Goal: Navigation & Orientation: Understand site structure

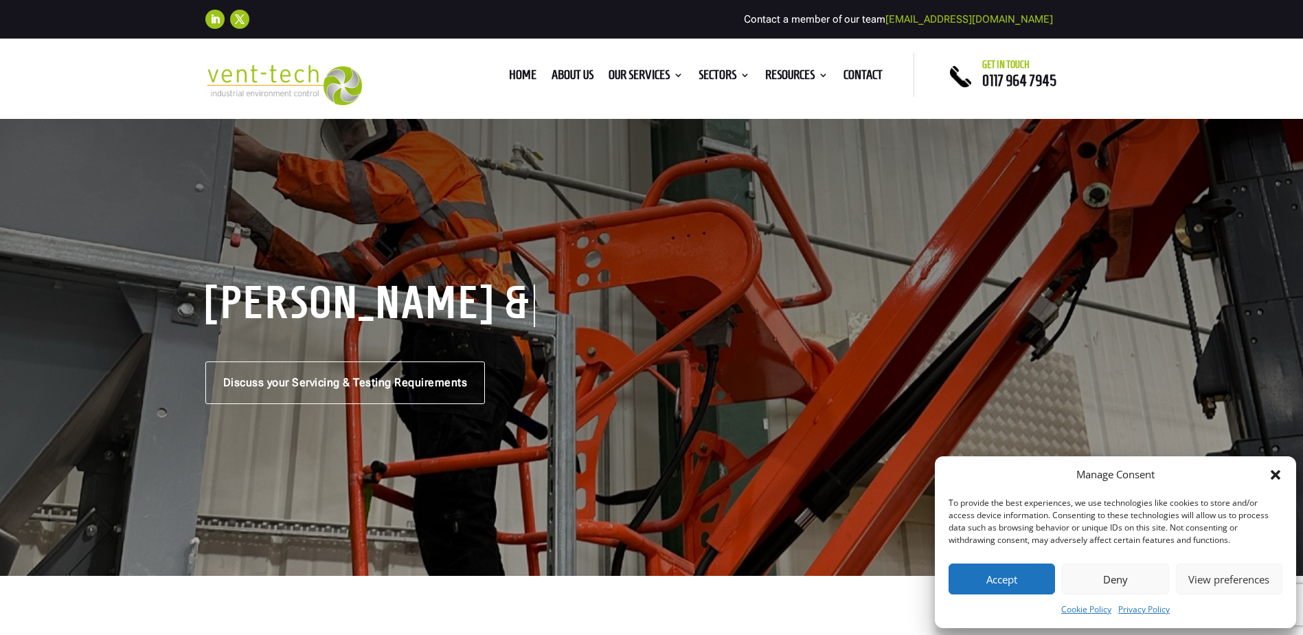
drag, startPoint x: 1011, startPoint y: 584, endPoint x: 931, endPoint y: 559, distance: 84.3
click at [1011, 584] on button "Accept" at bounding box center [1002, 578] width 106 height 31
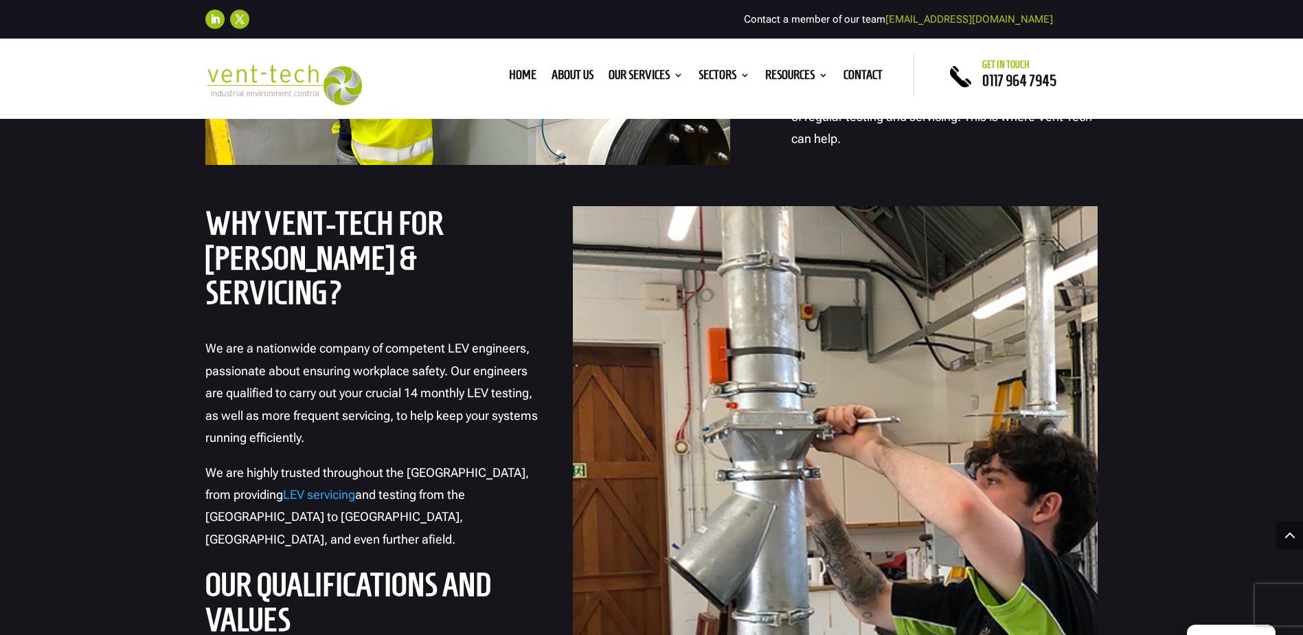
scroll to position [1511, 0]
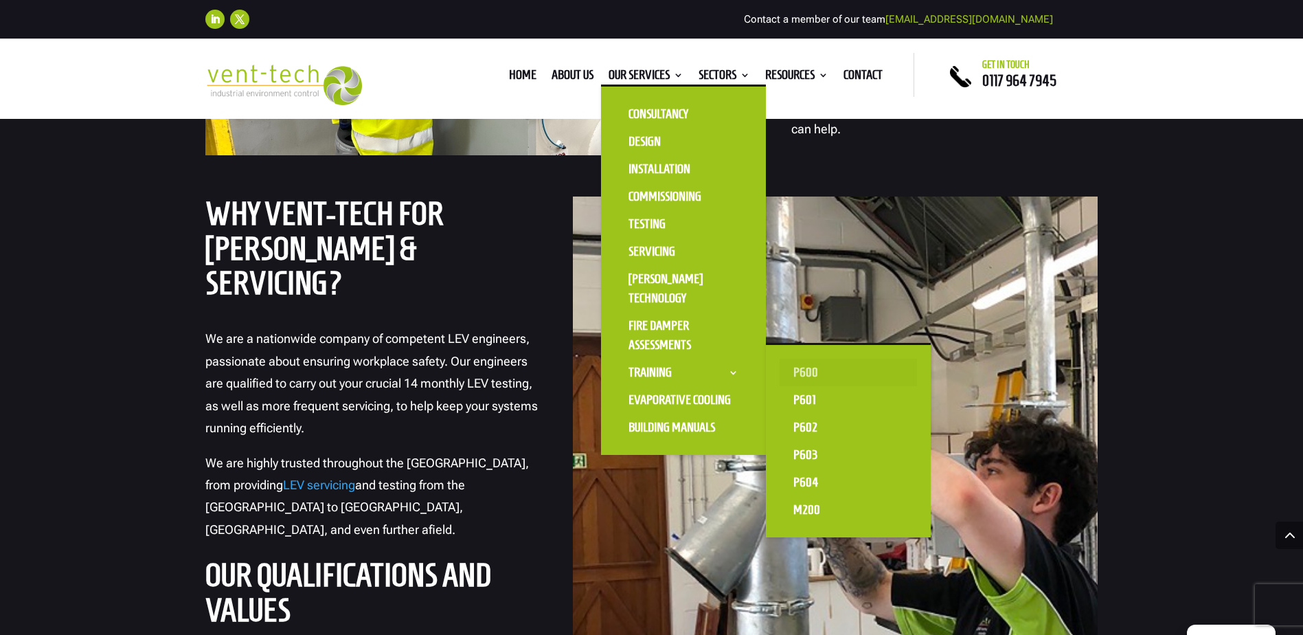
click at [810, 373] on link "P600" at bounding box center [848, 372] width 137 height 27
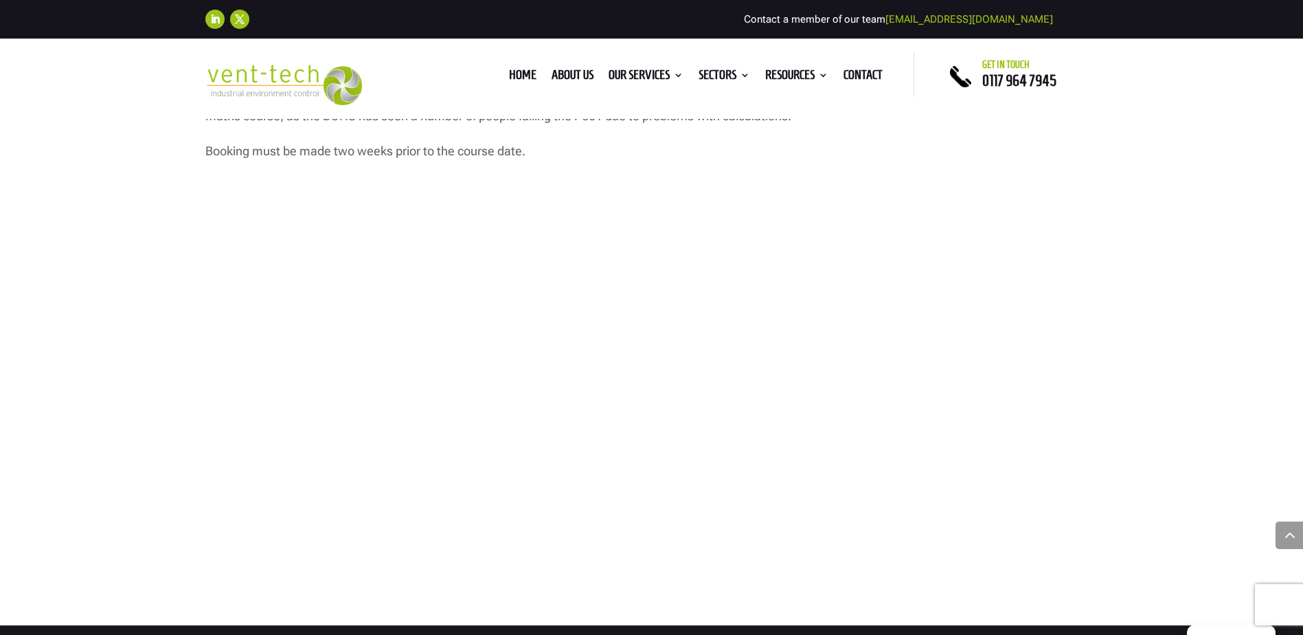
scroll to position [1237, 0]
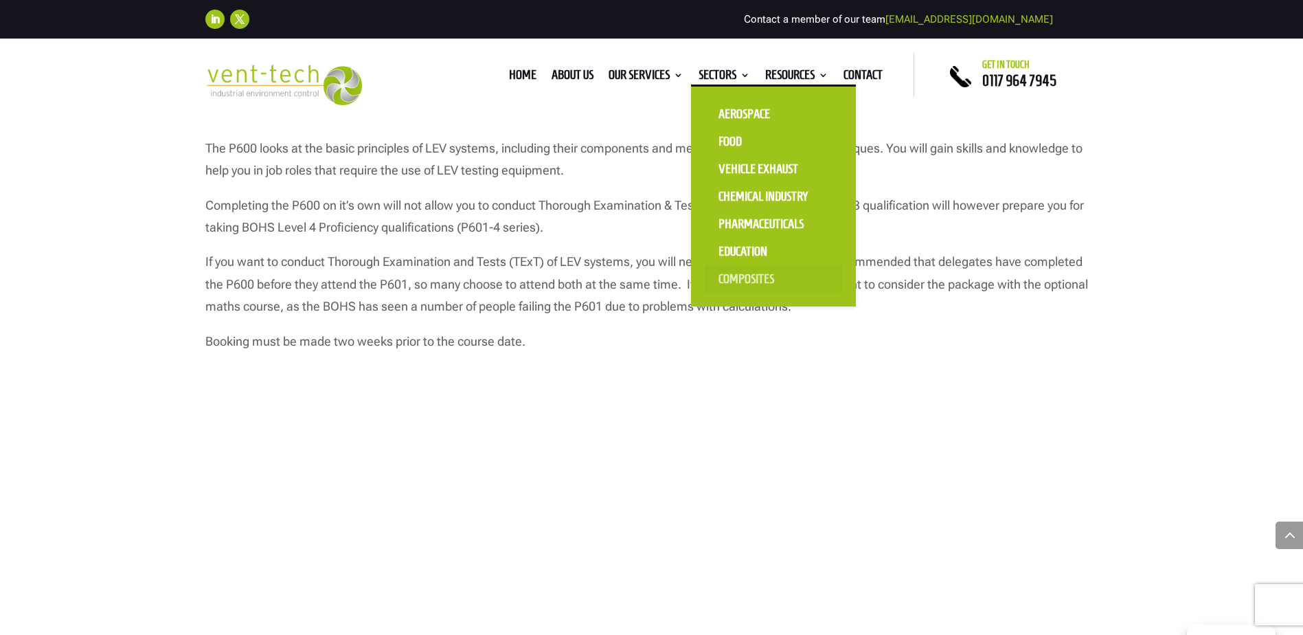
click at [732, 279] on link "Composites" at bounding box center [773, 278] width 137 height 27
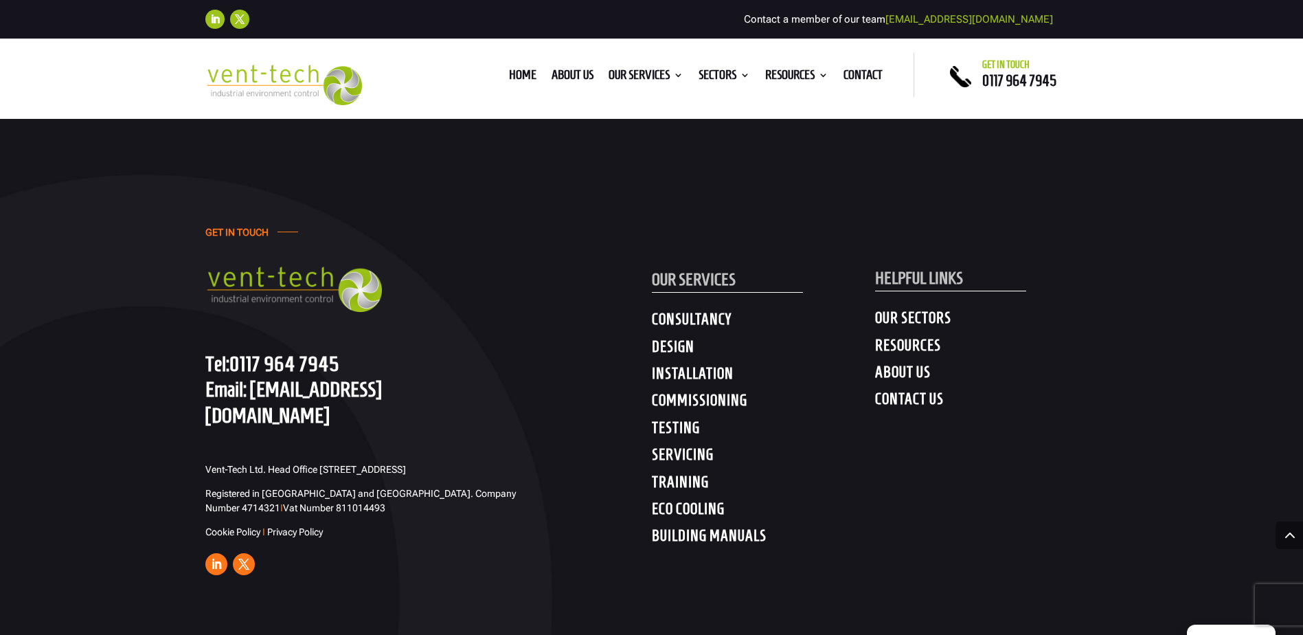
scroll to position [3298, 0]
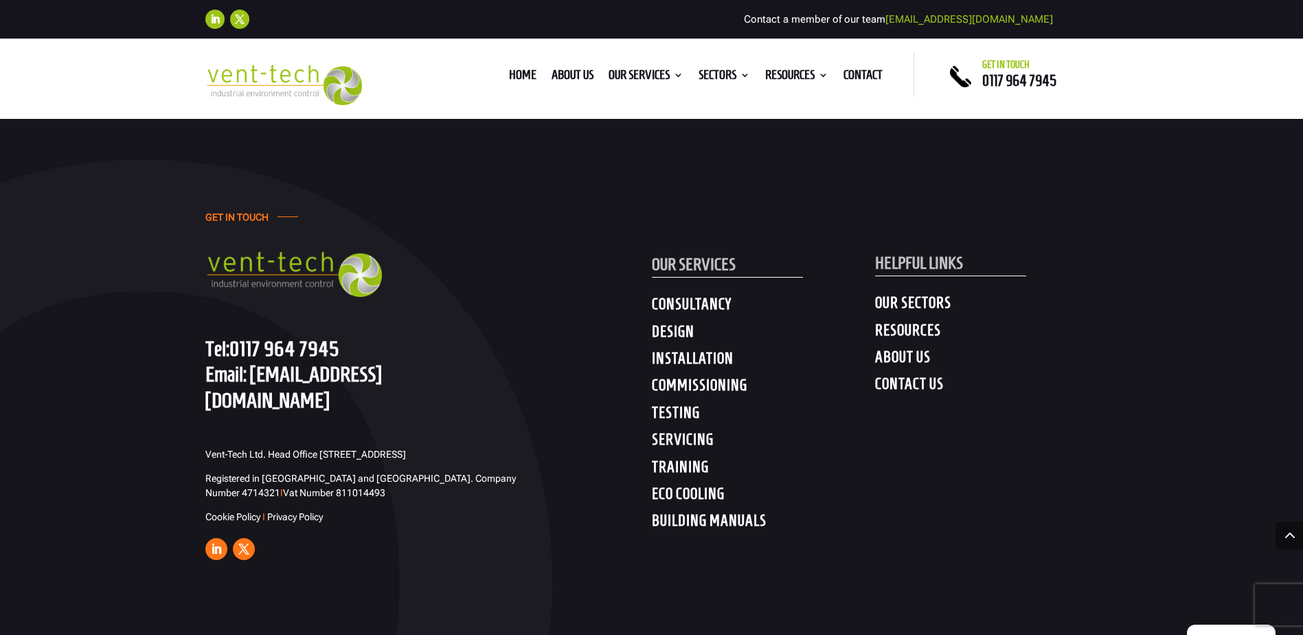
click at [664, 332] on h4 "DESIGN" at bounding box center [763, 334] width 223 height 25
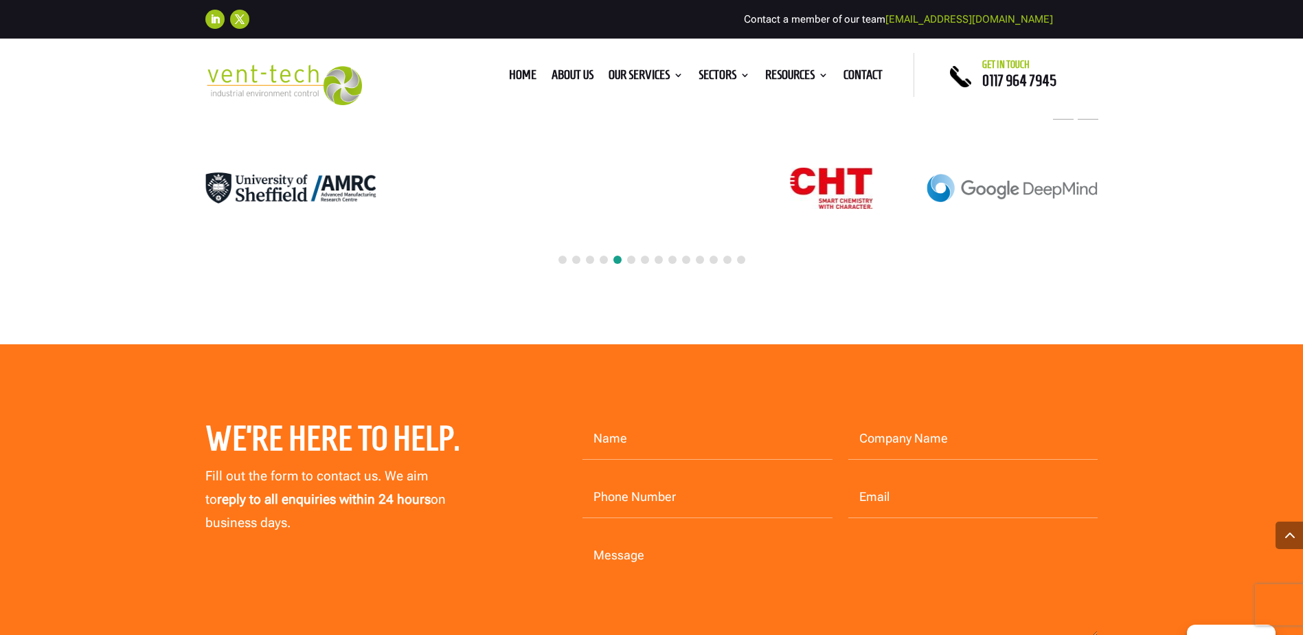
scroll to position [4191, 0]
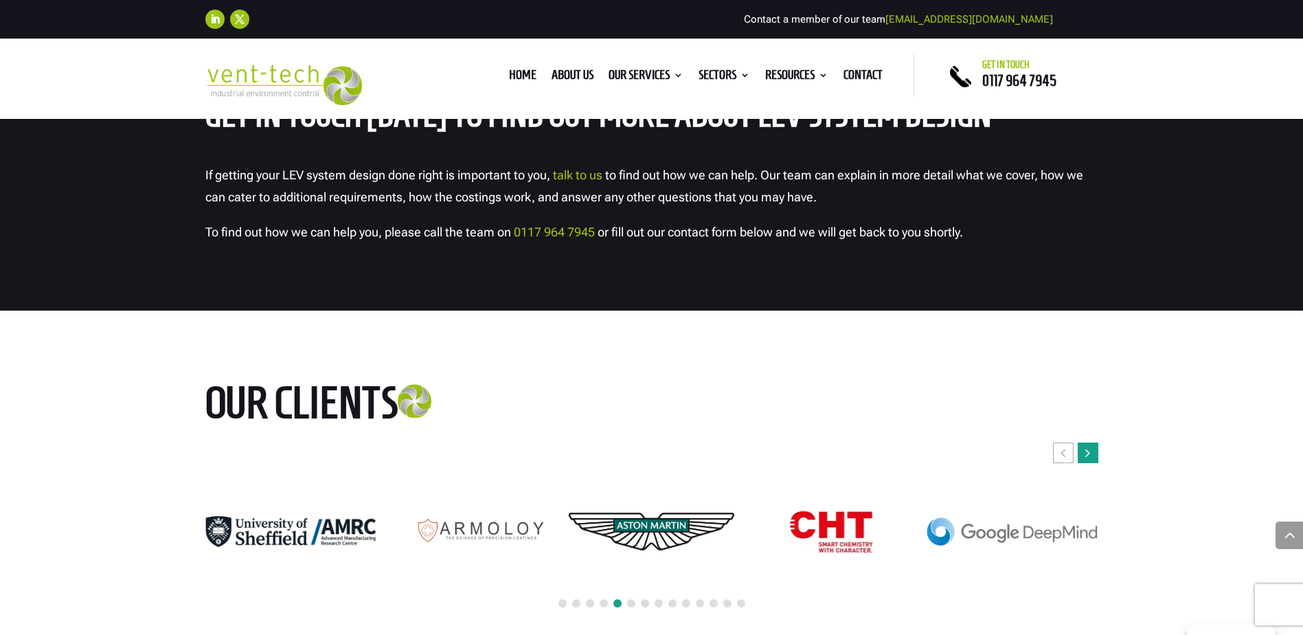
click at [1080, 442] on div "Next slide" at bounding box center [1088, 452] width 21 height 21
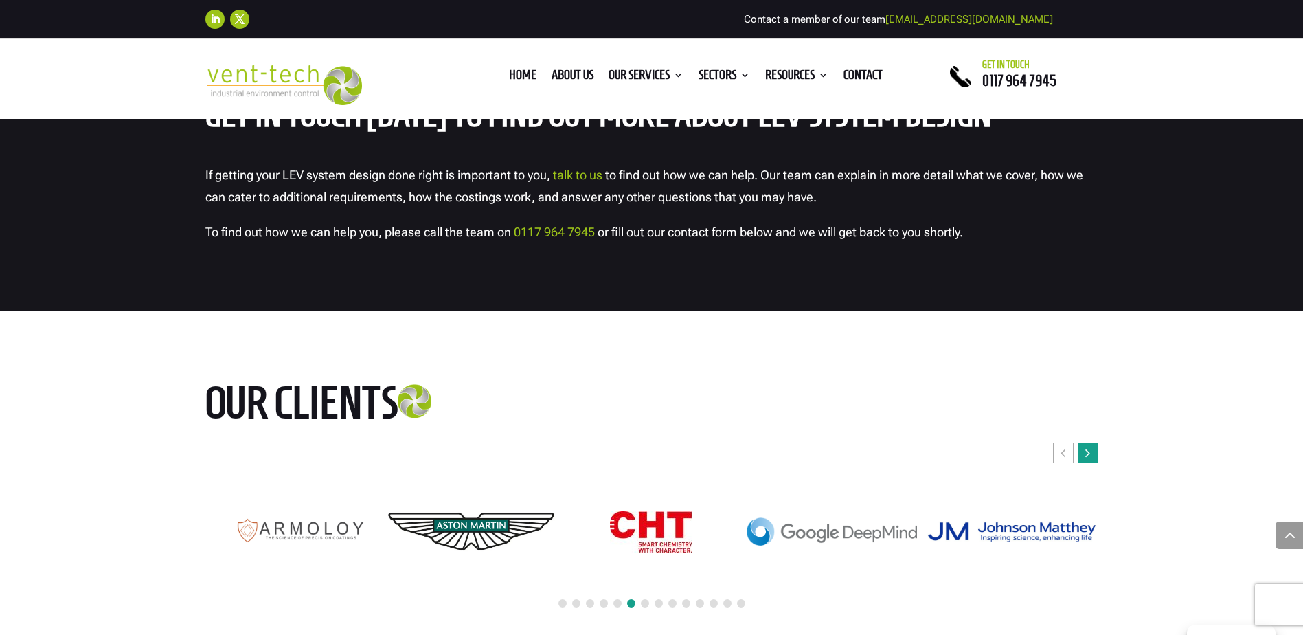
click at [1080, 442] on div "Next slide" at bounding box center [1088, 452] width 21 height 21
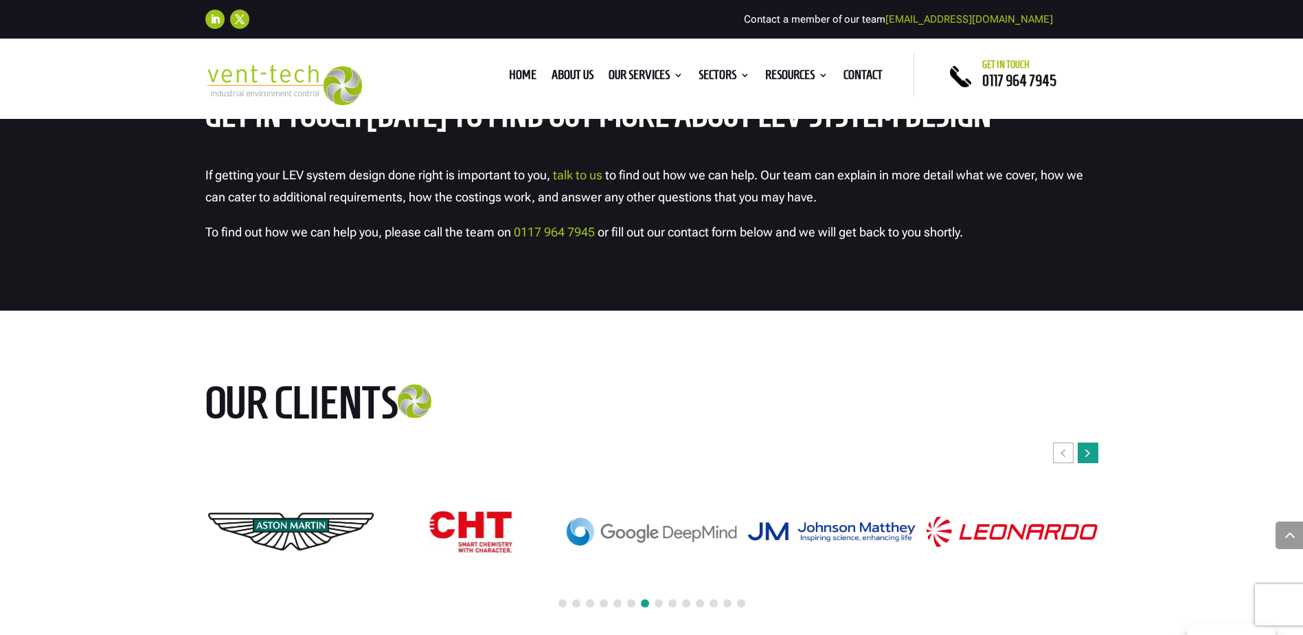
click at [1080, 442] on div "Next slide" at bounding box center [1088, 452] width 21 height 21
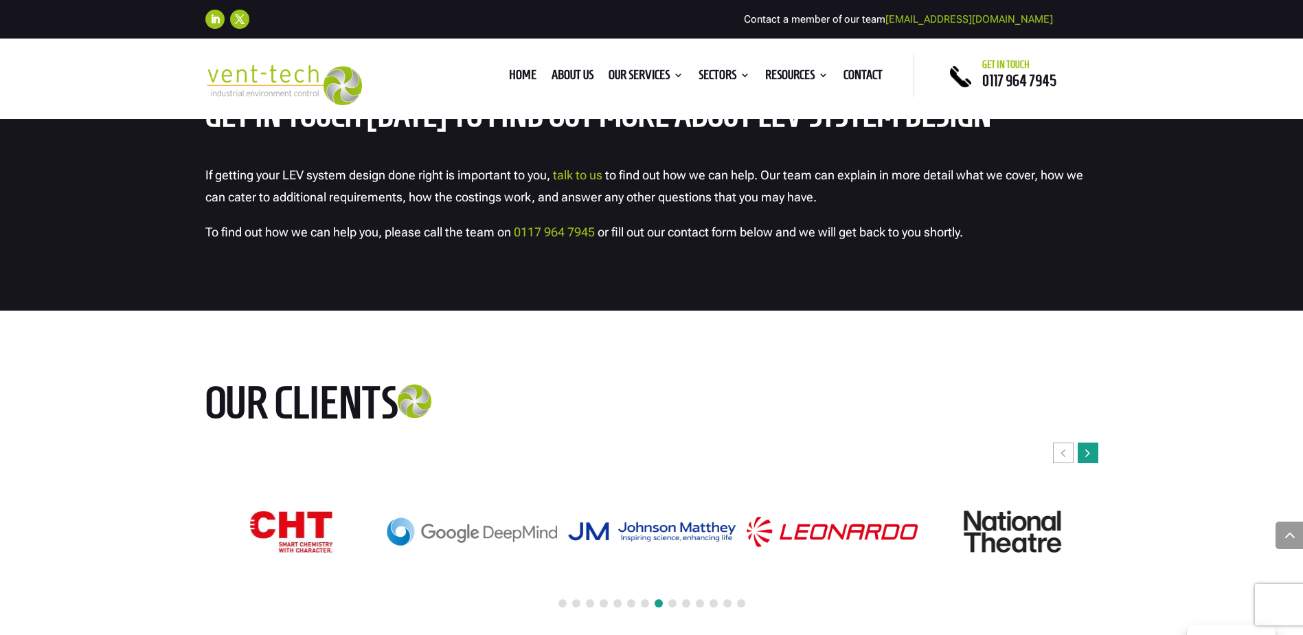
click at [1085, 442] on div "Next slide" at bounding box center [1088, 452] width 21 height 21
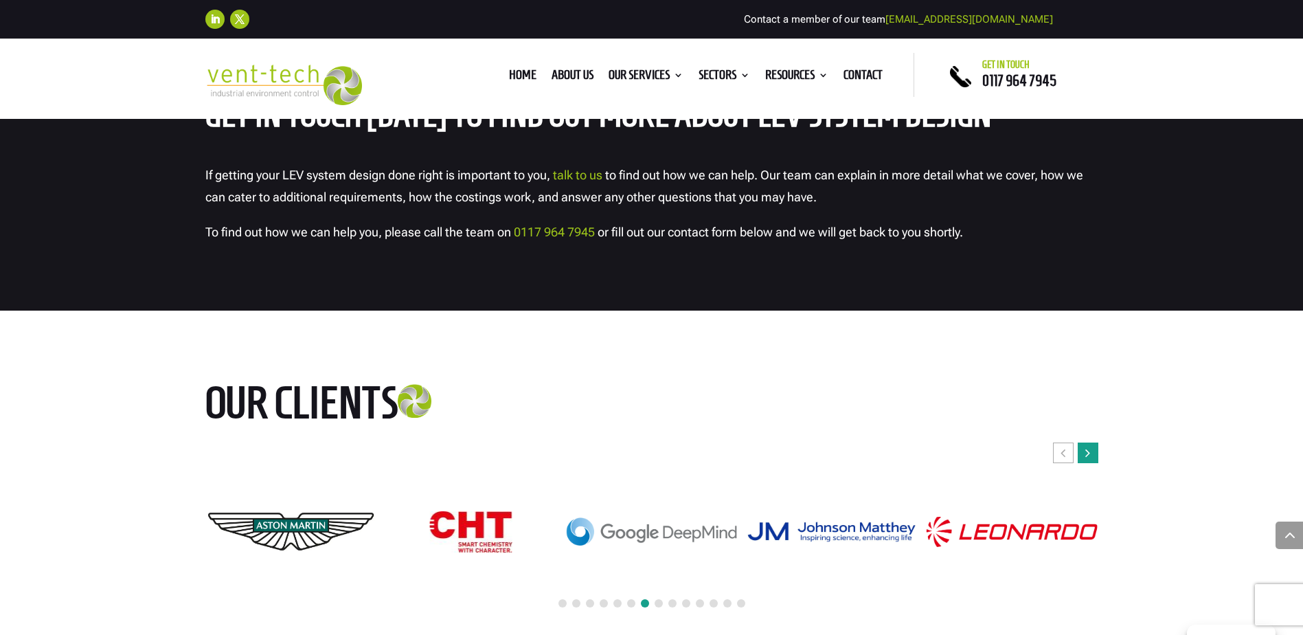
click at [1086, 446] on icon "Next slide" at bounding box center [1088, 453] width 5 height 14
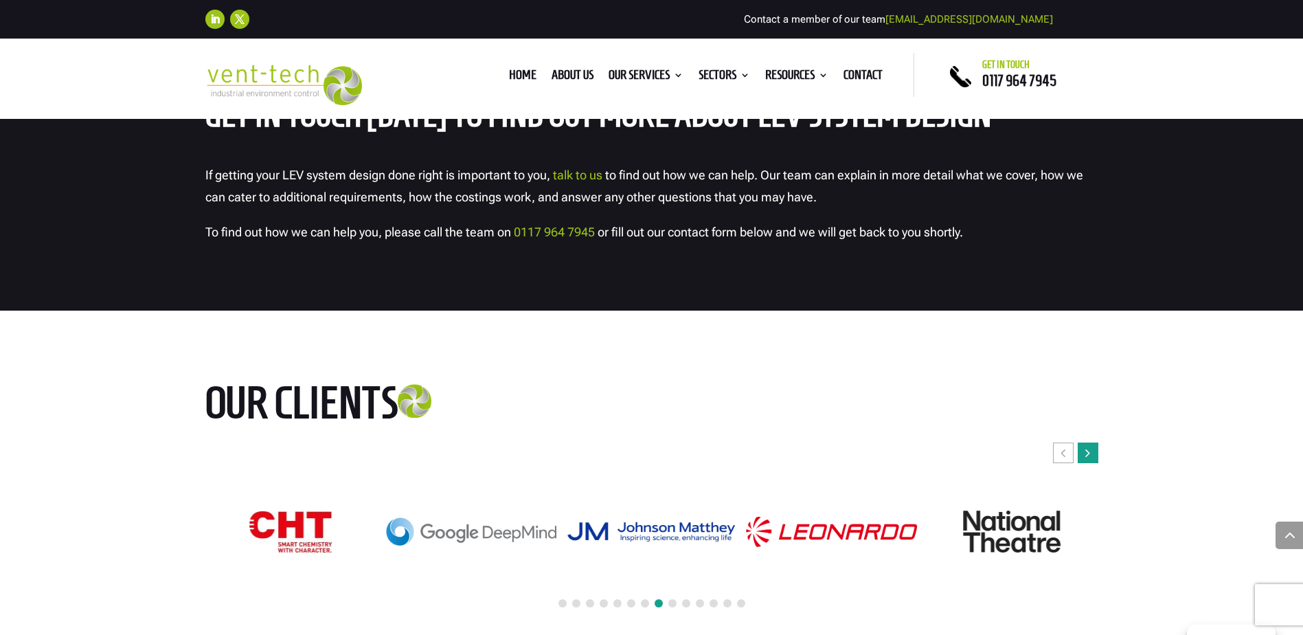
click at [1086, 446] on icon "Next slide" at bounding box center [1088, 453] width 5 height 14
click at [715, 354] on div "Our clients" at bounding box center [651, 499] width 1303 height 377
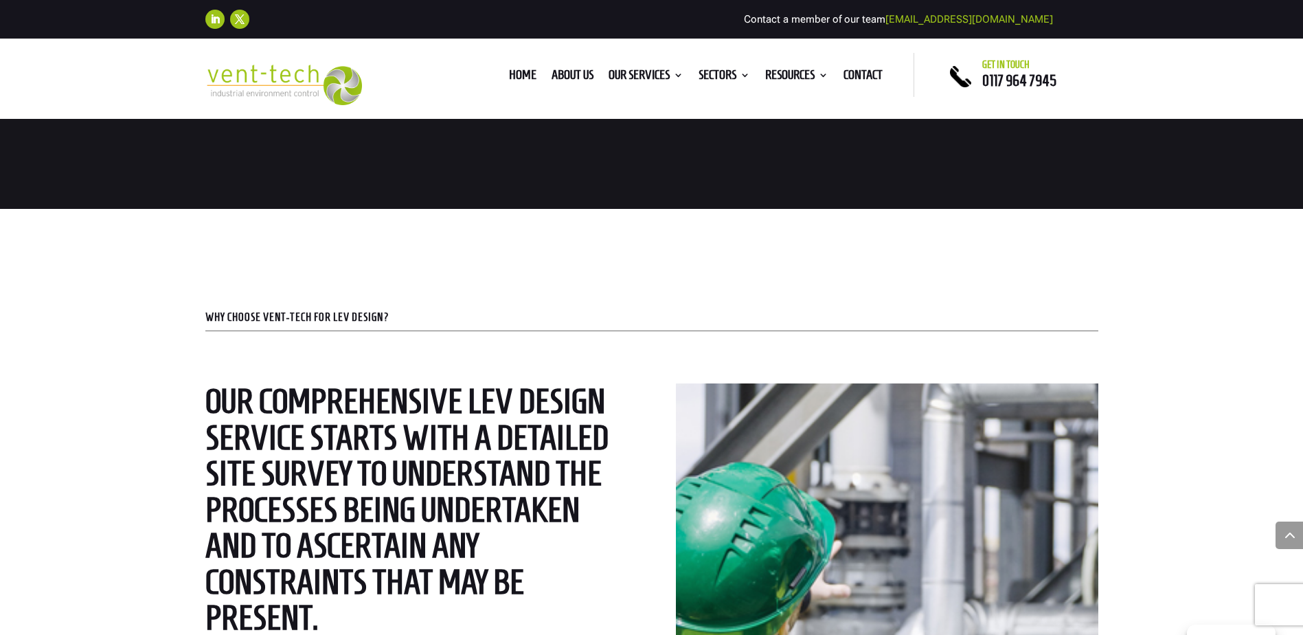
scroll to position [1649, 0]
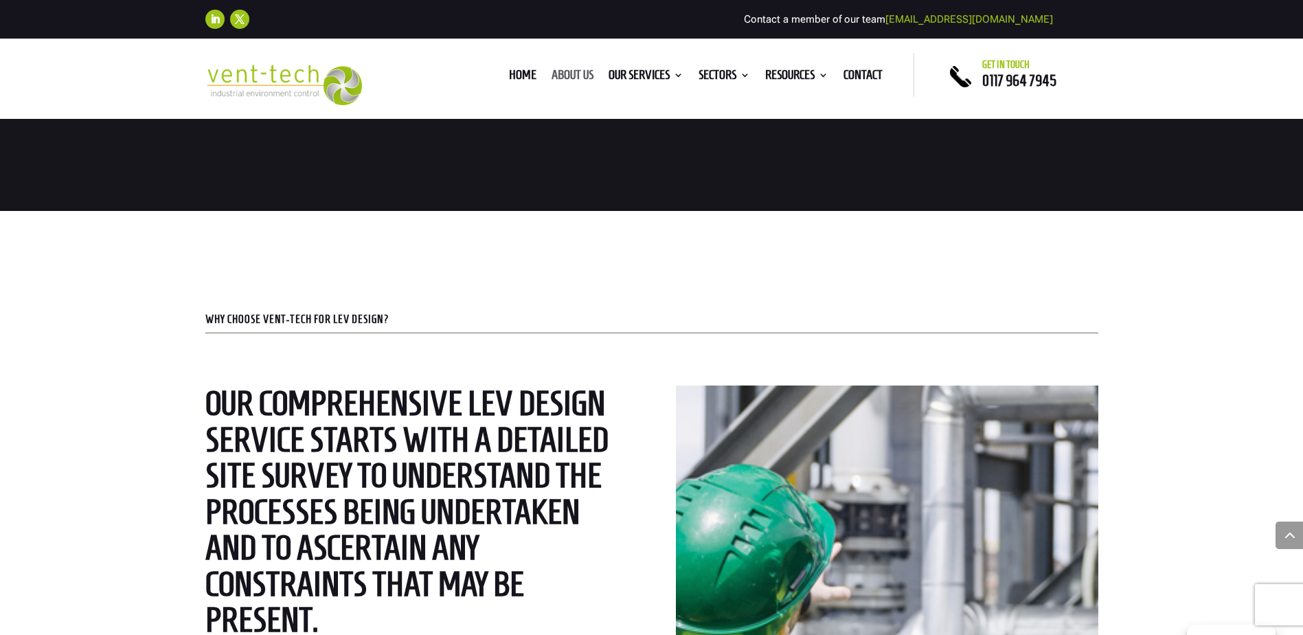
click at [579, 74] on link "About us" at bounding box center [573, 77] width 42 height 15
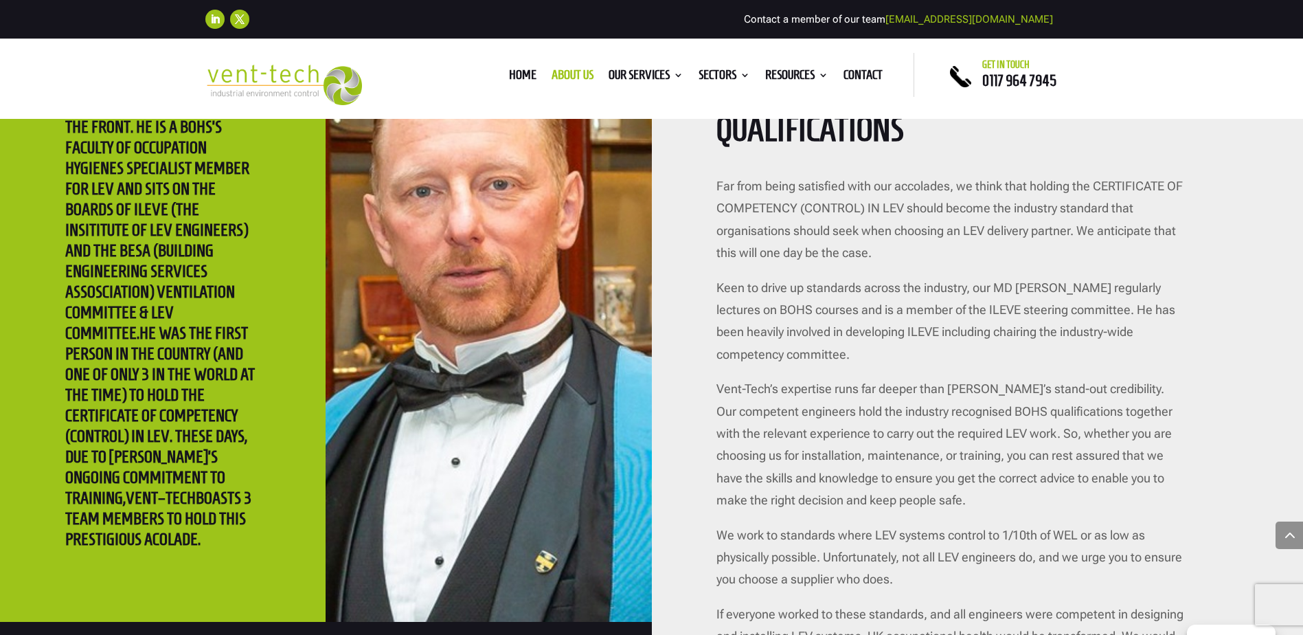
scroll to position [2542, 0]
